Goal: Transaction & Acquisition: Purchase product/service

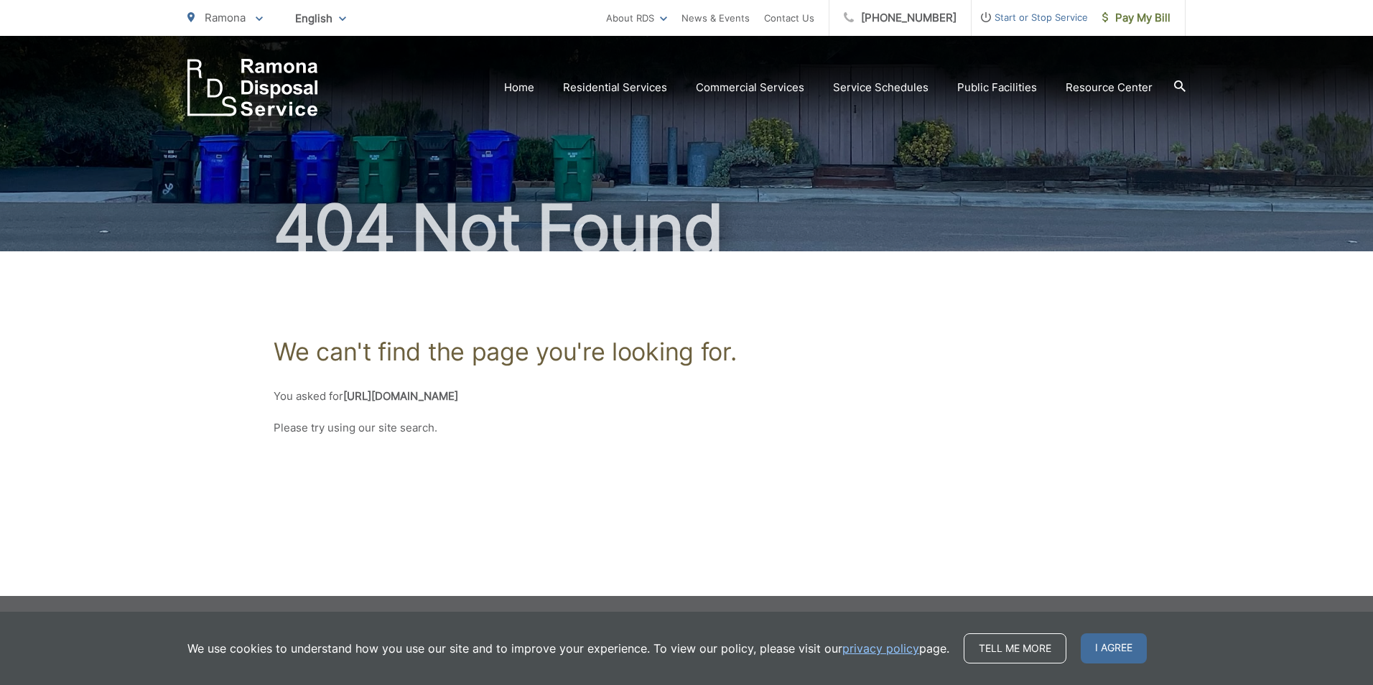
click at [458, 399] on strong "https://www.ramonadisposal.com/pay-your-bill.htm" at bounding box center [400, 396] width 115 height 14
click at [533, 91] on link "Home" at bounding box center [519, 87] width 30 height 17
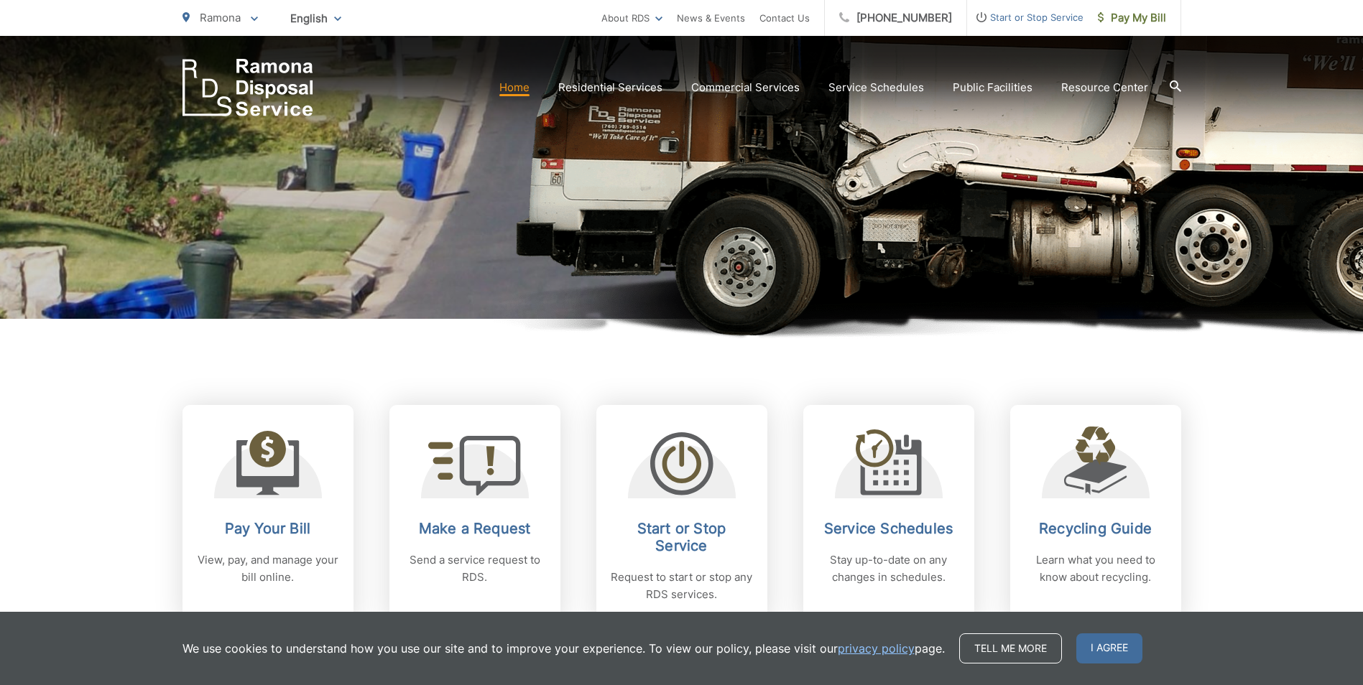
scroll to position [359, 0]
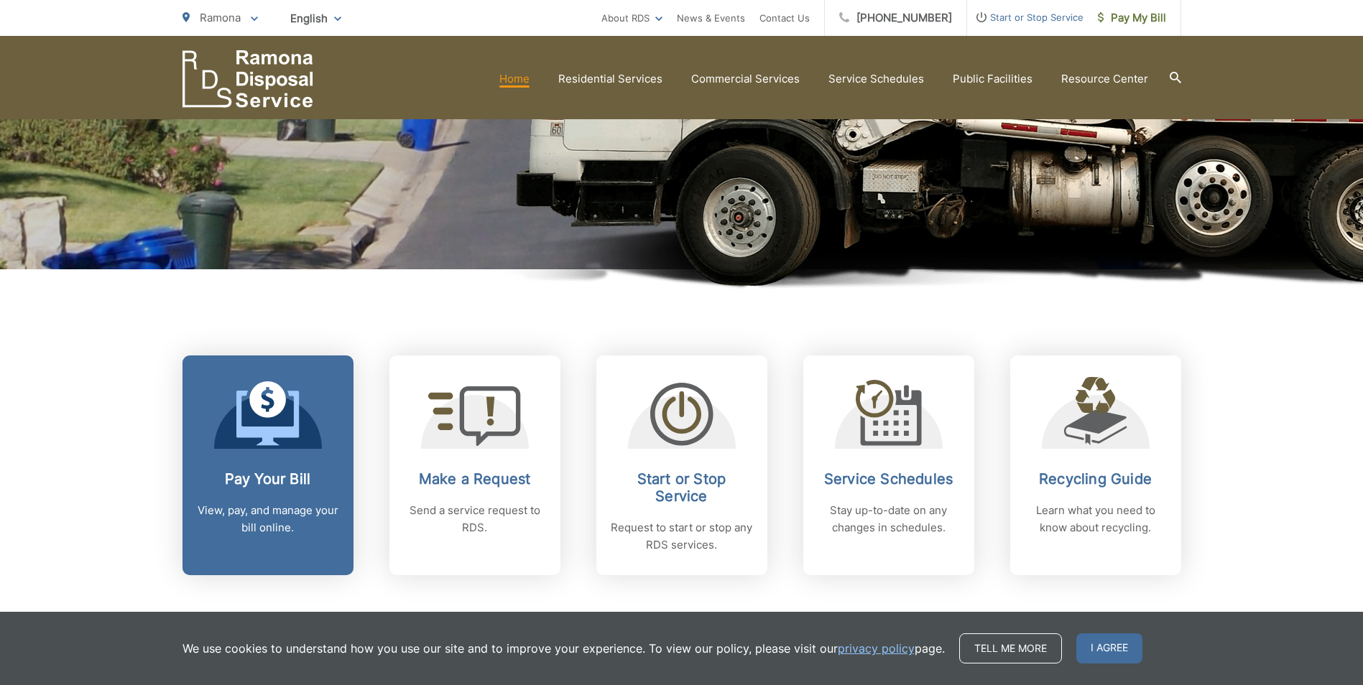
click at [302, 466] on link "Pay Your Bill View, pay, and manage your bill online." at bounding box center [267, 466] width 171 height 220
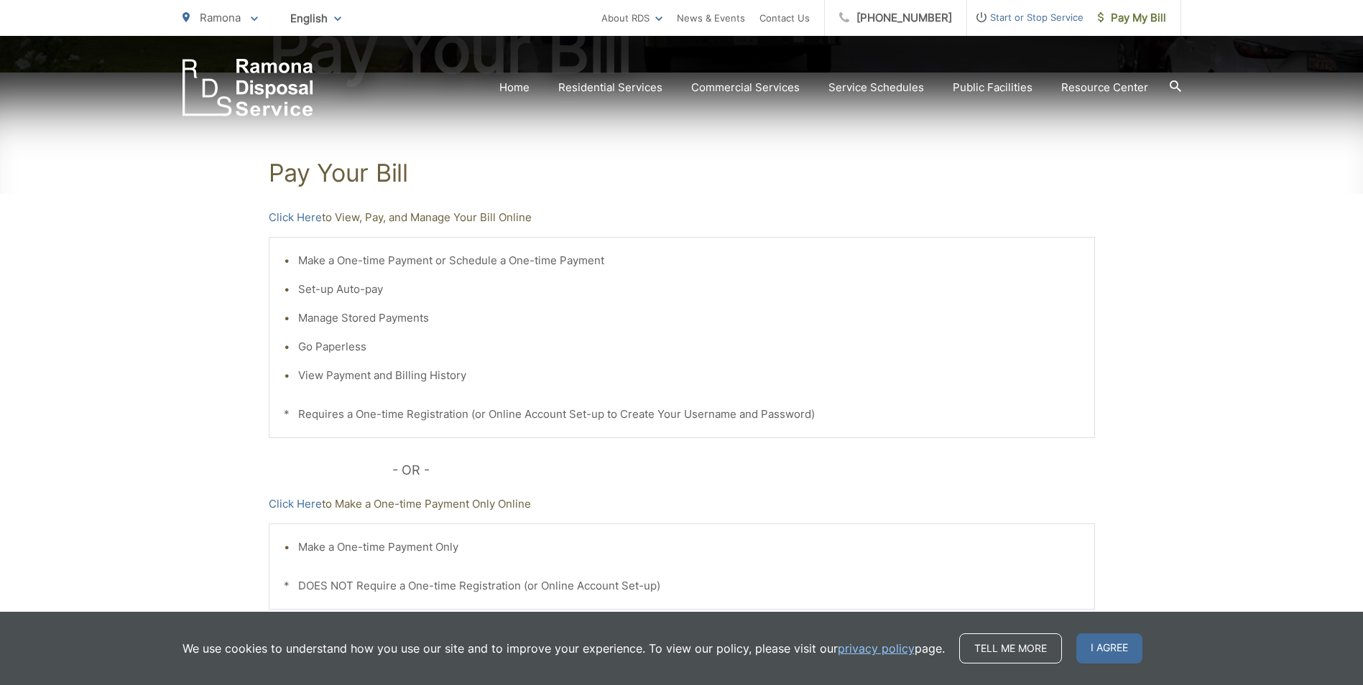
scroll to position [215, 0]
click at [300, 214] on link "Click Here" at bounding box center [295, 216] width 53 height 17
click at [297, 214] on link "Click Here" at bounding box center [295, 216] width 53 height 17
